Goal: Task Accomplishment & Management: Use online tool/utility

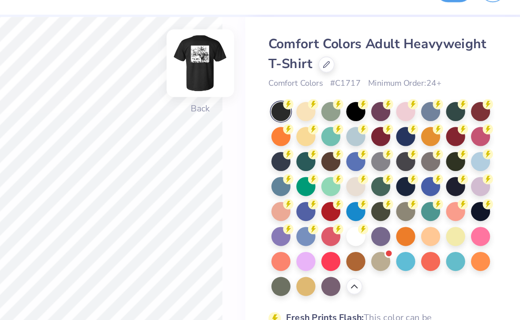
click at [319, 56] on img at bounding box center [327, 59] width 35 height 35
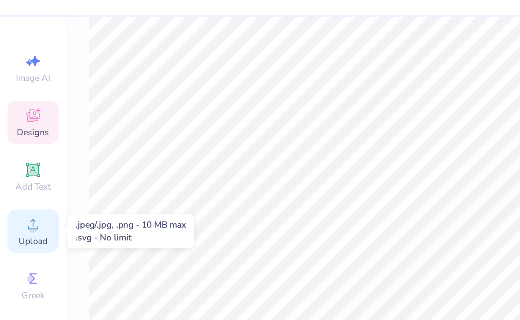
click at [18, 166] on span "Upload" at bounding box center [20, 166] width 18 height 7
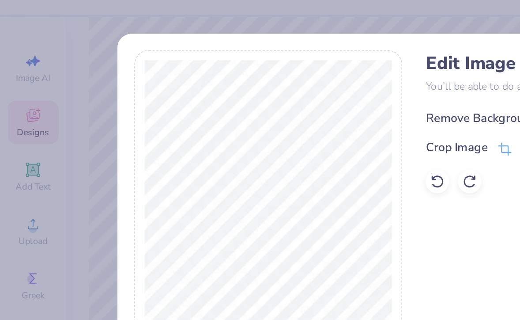
click at [272, 90] on div "Remove Background" at bounding box center [289, 93] width 67 height 11
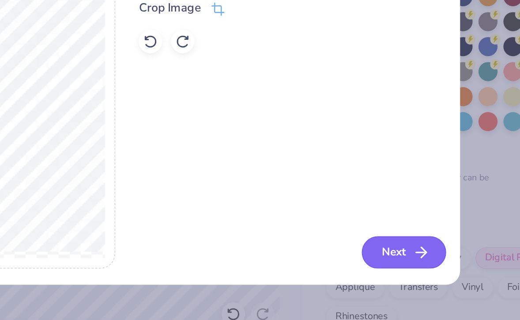
click at [421, 257] on icon "button" at bounding box center [426, 257] width 11 height 11
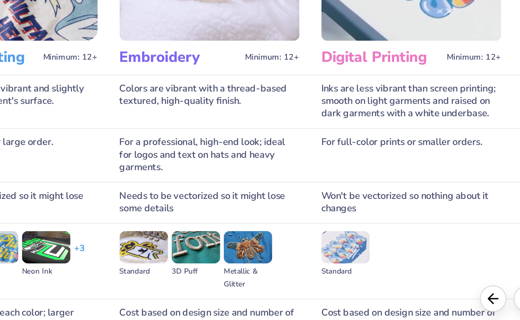
scroll to position [76, 0]
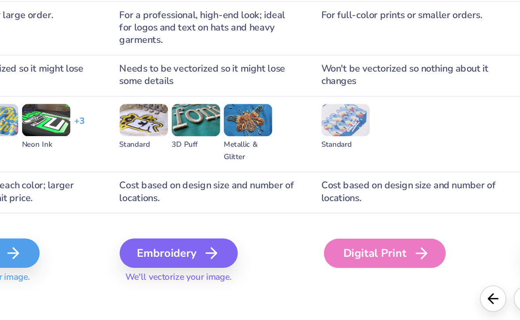
click at [390, 258] on div "Digital Print" at bounding box center [403, 258] width 73 height 18
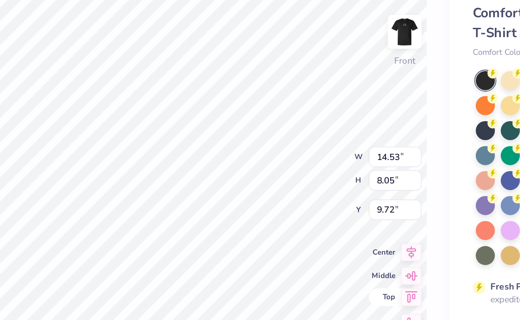
type input "3.90"
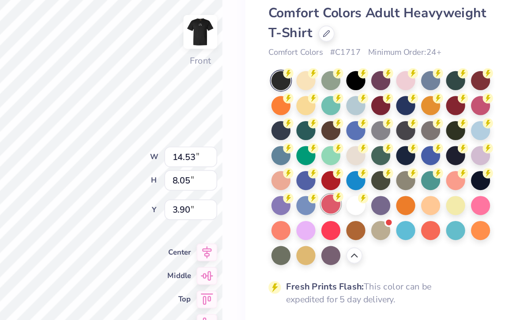
click at [405, 163] on div at bounding box center [405, 163] width 11 height 11
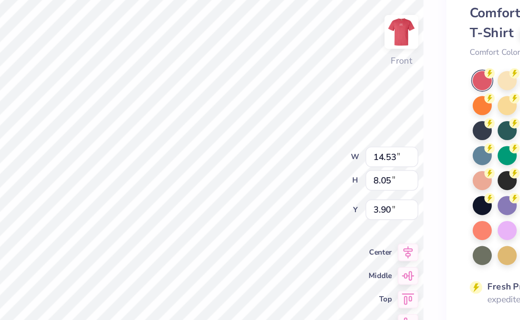
type input "10.61"
type input "5.88"
type input "4.70"
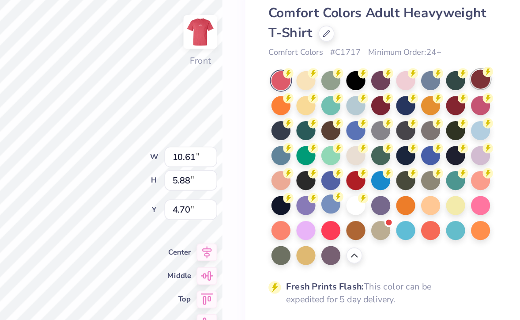
click at [492, 87] on div at bounding box center [495, 88] width 11 height 11
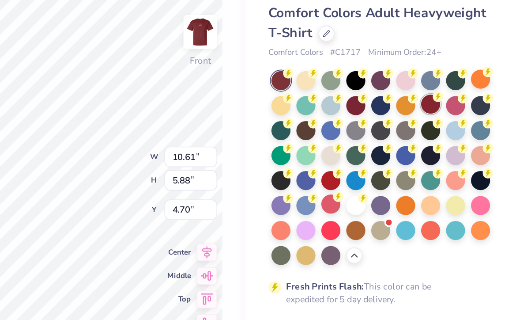
click at [466, 104] on div at bounding box center [465, 103] width 11 height 11
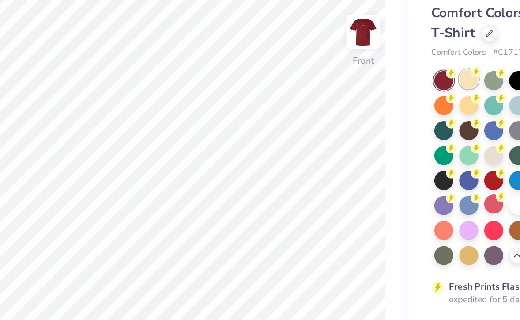
click at [390, 88] on div at bounding box center [390, 88] width 11 height 11
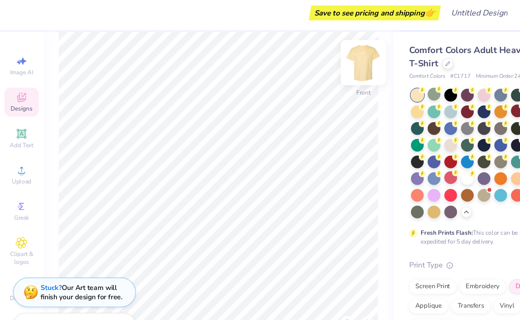
click at [325, 56] on img at bounding box center [327, 59] width 35 height 35
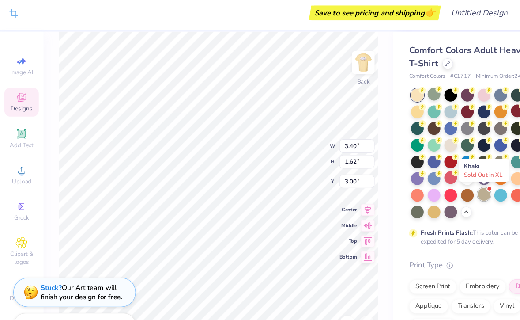
click at [441, 178] on div at bounding box center [435, 178] width 11 height 11
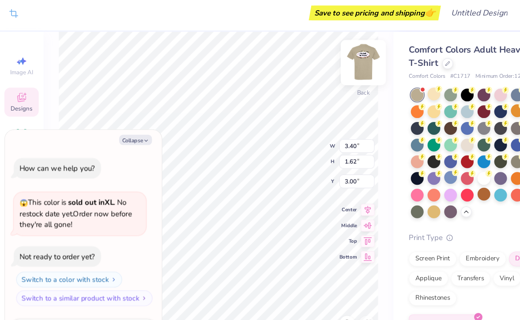
click at [330, 69] on img at bounding box center [327, 59] width 35 height 35
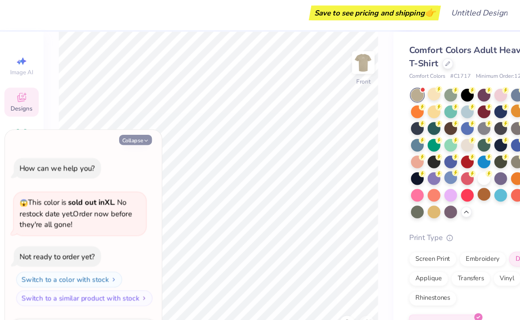
click at [121, 132] on button "Collapse" at bounding box center [123, 129] width 30 height 9
type textarea "x"
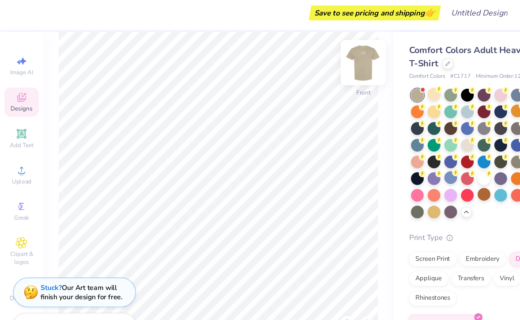
click at [320, 61] on img at bounding box center [327, 59] width 35 height 35
click at [320, 61] on img at bounding box center [328, 60] width 18 height 18
type input "4.57"
click at [330, 60] on img at bounding box center [327, 59] width 35 height 35
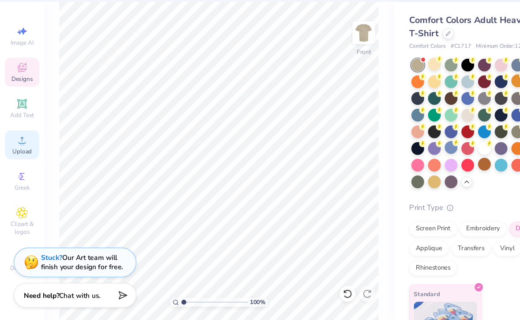
click at [19, 158] on circle at bounding box center [19, 159] width 5 height 5
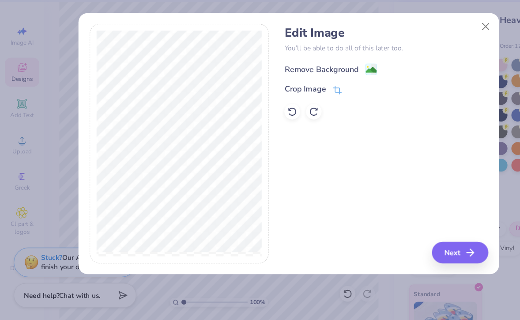
click at [278, 88] on div "Remove Background" at bounding box center [289, 93] width 67 height 11
click at [428, 257] on icon "button" at bounding box center [426, 257] width 11 height 11
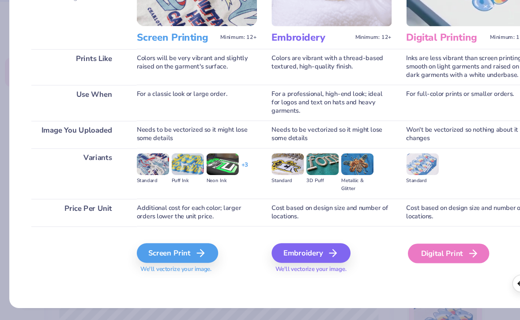
click at [396, 262] on div "Digital Print" at bounding box center [403, 258] width 73 height 18
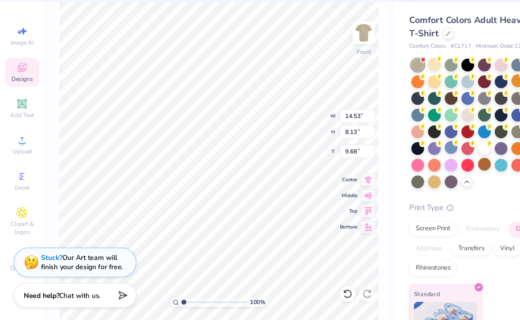
type input "8.43"
type input "4.71"
type input "4.83"
type input "11.36"
type input "6.35"
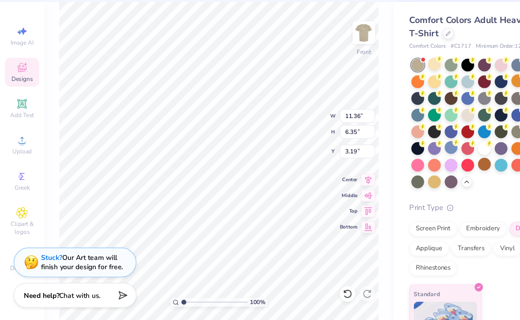
type input "4.14"
